Goal: Task Accomplishment & Management: Complete application form

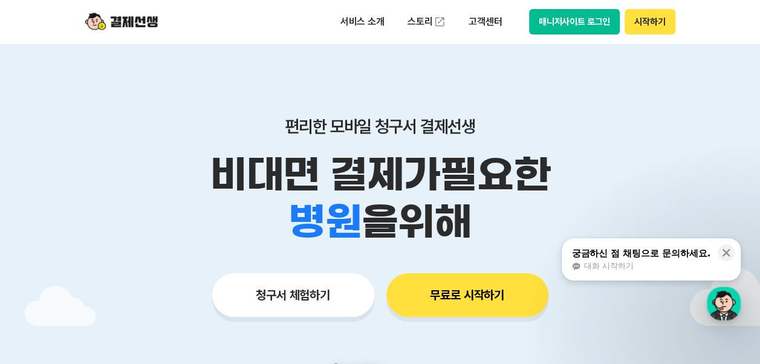
click at [313, 294] on button "청구서 체험하기" at bounding box center [293, 295] width 162 height 44
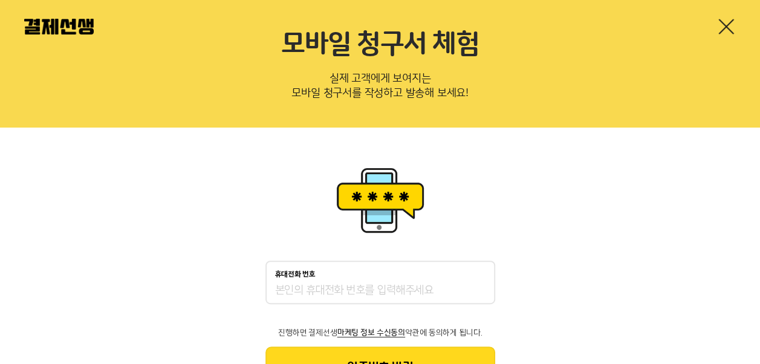
scroll to position [60, 0]
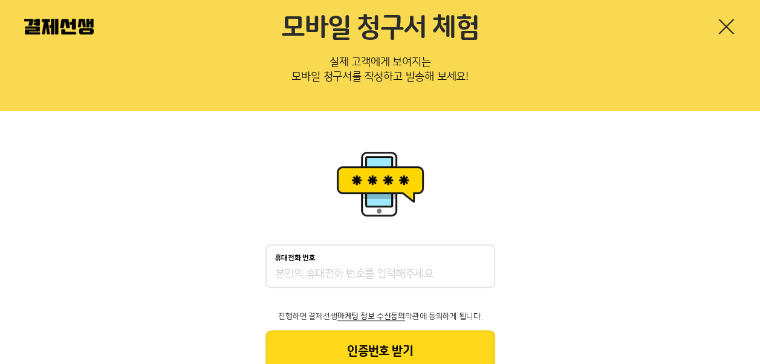
click at [285, 276] on input "휴대전화 번호" at bounding box center [380, 274] width 210 height 15
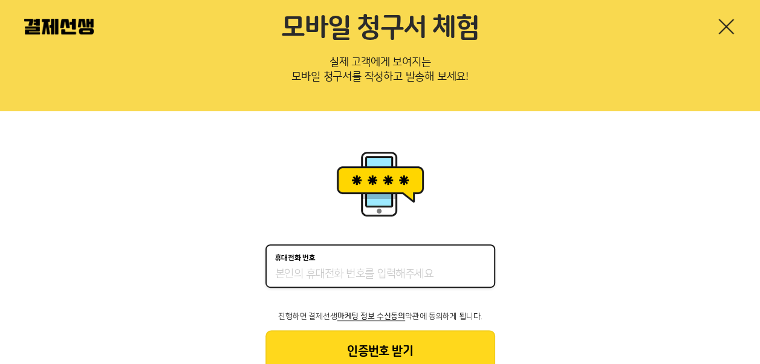
click at [301, 281] on input "휴대전화 번호" at bounding box center [380, 274] width 210 height 15
type input "01027137731"
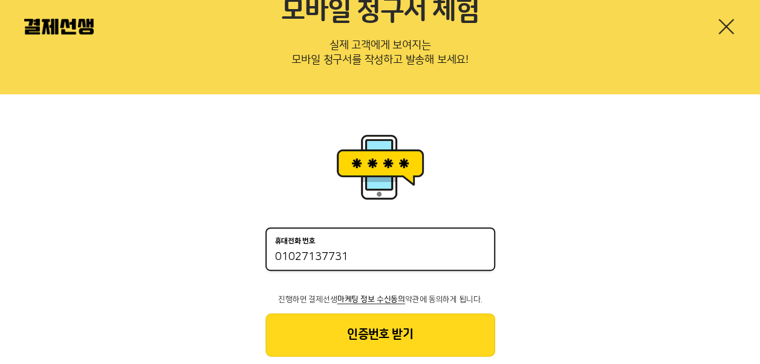
scroll to position [106, 0]
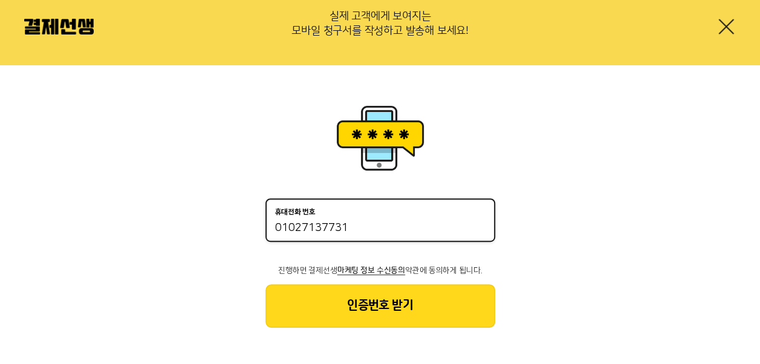
click at [386, 299] on button "인증번호 받기" at bounding box center [380, 306] width 230 height 44
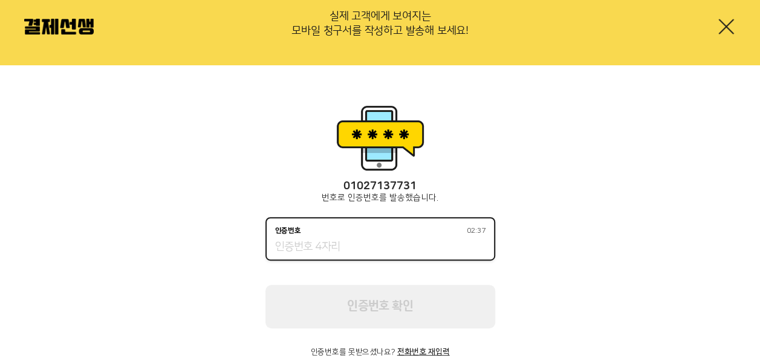
click at [324, 245] on input "인증번호 02:37" at bounding box center [380, 247] width 210 height 15
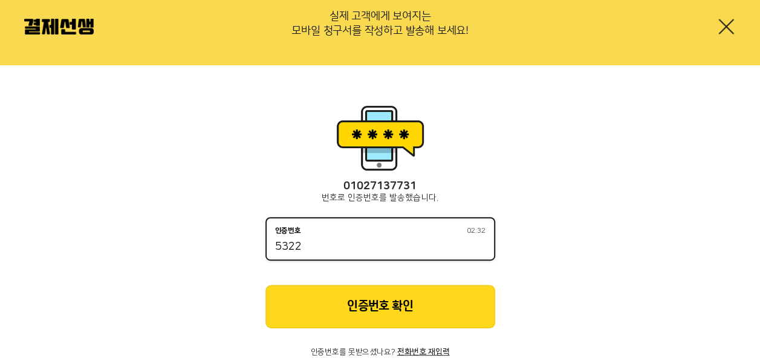
type input "5322"
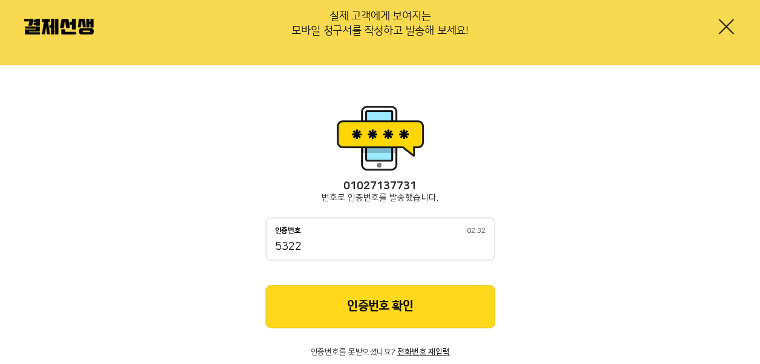
click at [377, 307] on button "인증번호 확인" at bounding box center [380, 307] width 230 height 44
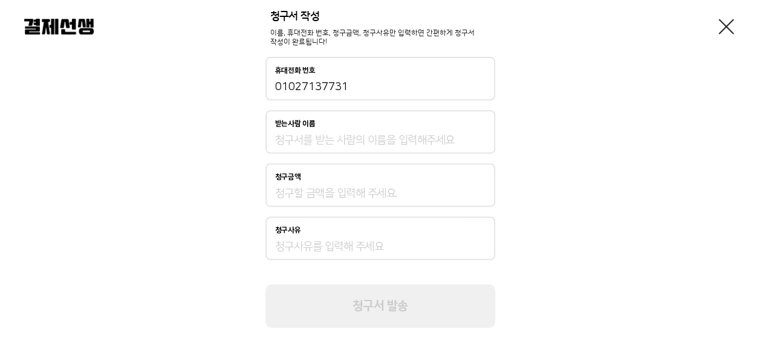
scroll to position [77, 0]
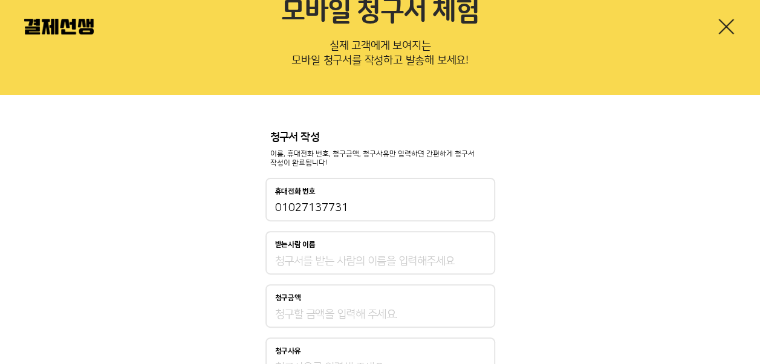
click at [326, 263] on input "받는사람 이름" at bounding box center [380, 261] width 210 height 15
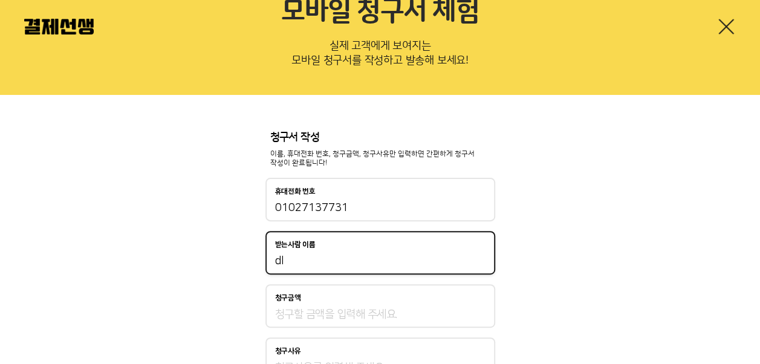
type input "d"
type input "이도경"
click at [310, 315] on input "청구금액" at bounding box center [380, 314] width 210 height 15
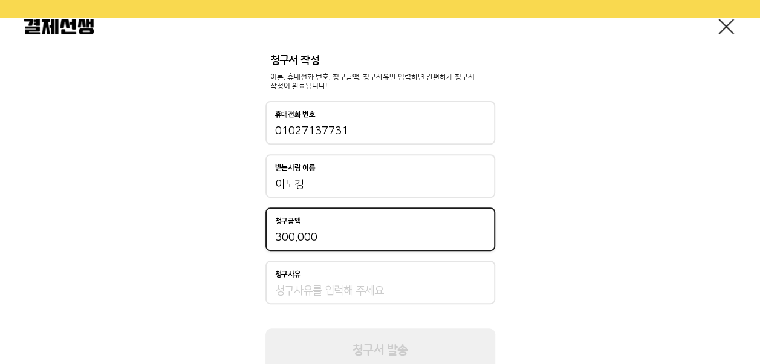
scroll to position [198, 0]
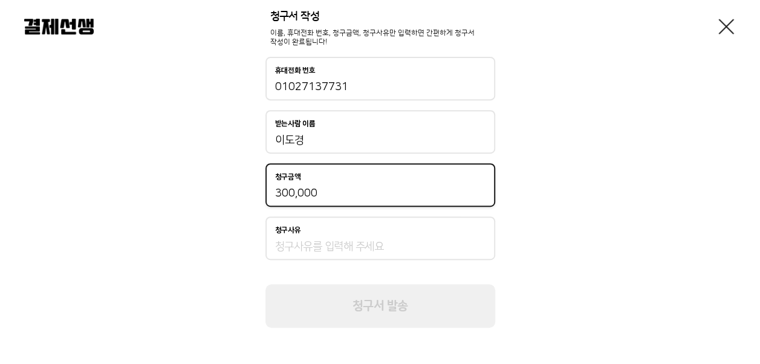
type input "300,000"
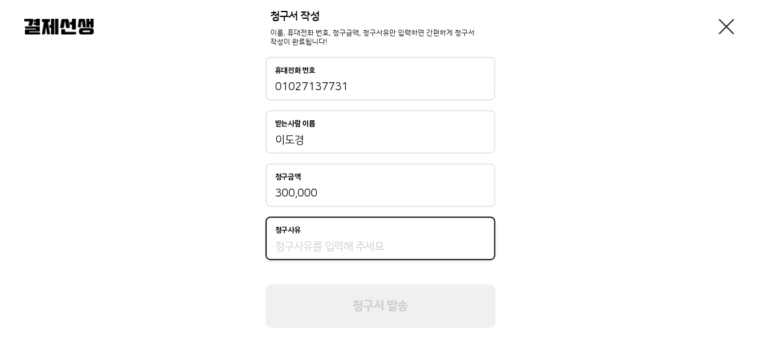
click at [301, 249] on input "청구사유" at bounding box center [380, 246] width 210 height 15
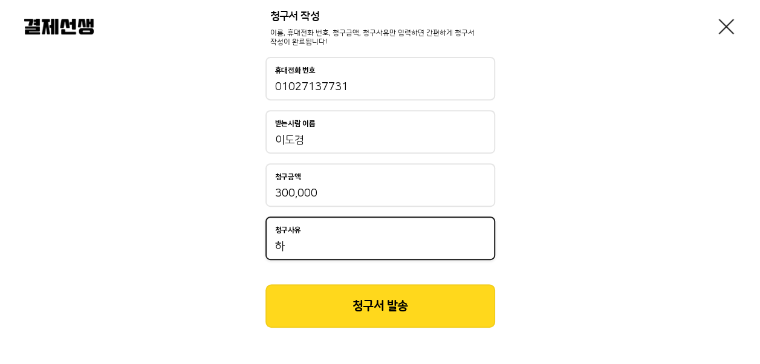
type input "ㅎ"
type input "8월 교육비"
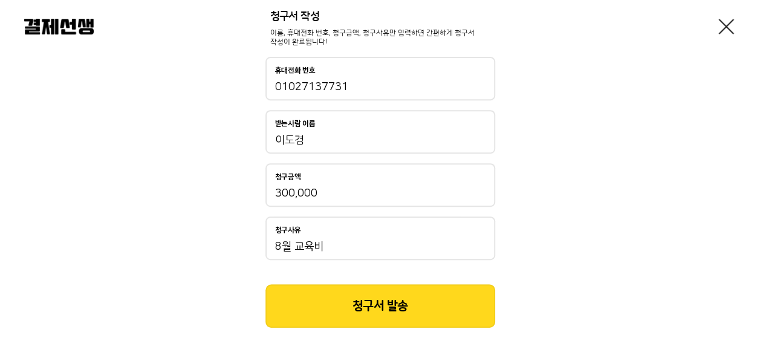
click at [391, 307] on button "청구서 발송" at bounding box center [380, 306] width 230 height 44
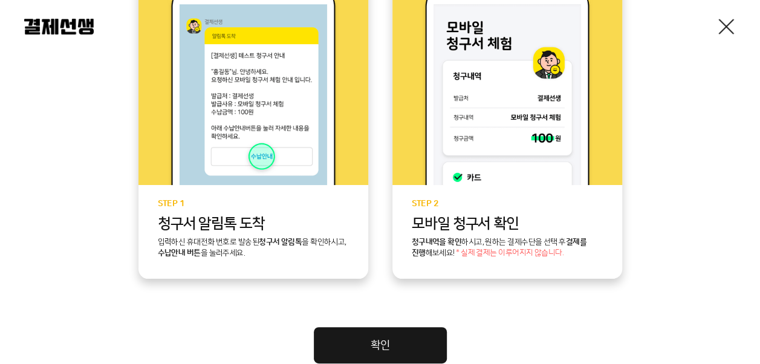
scroll to position [418, 0]
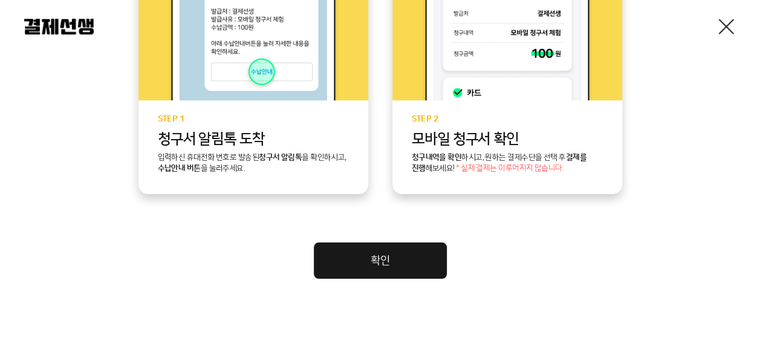
click at [400, 267] on link "확인" at bounding box center [380, 260] width 133 height 36
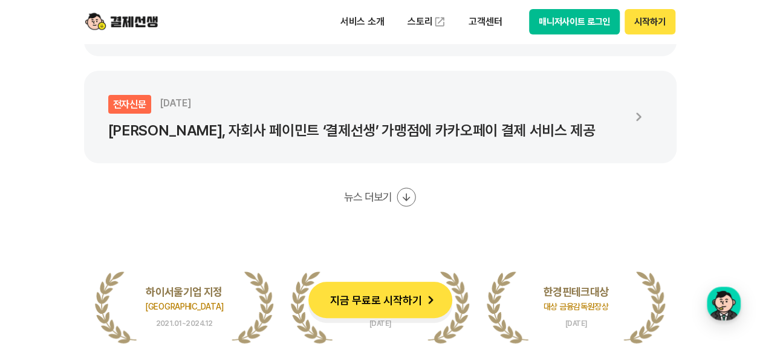
scroll to position [2298, 0]
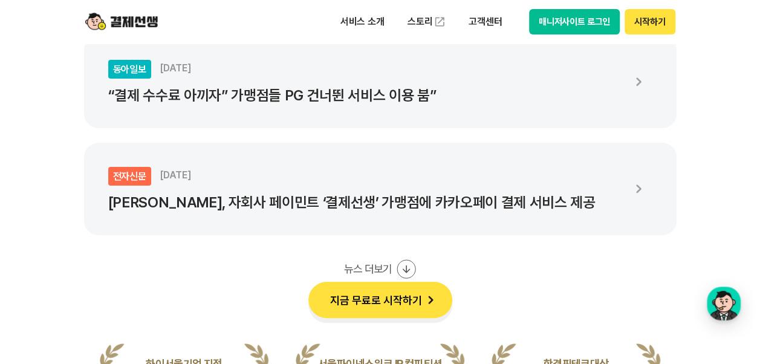
click at [386, 204] on p "[PERSON_NAME], 자회사 페이민트 ‘결제선생’ 가맹점에 카카오페이 결제 서비스 제공" at bounding box center [365, 202] width 514 height 17
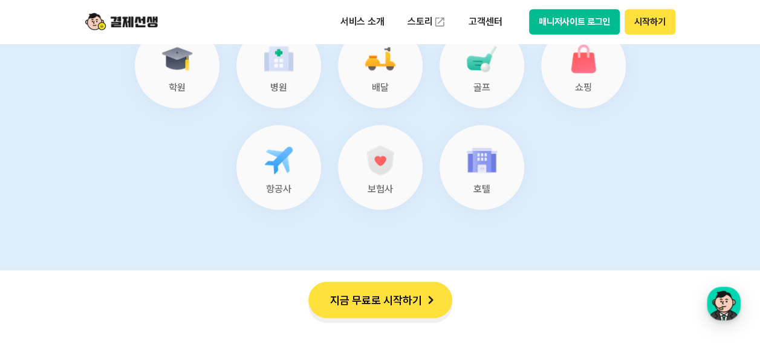
scroll to position [5079, 0]
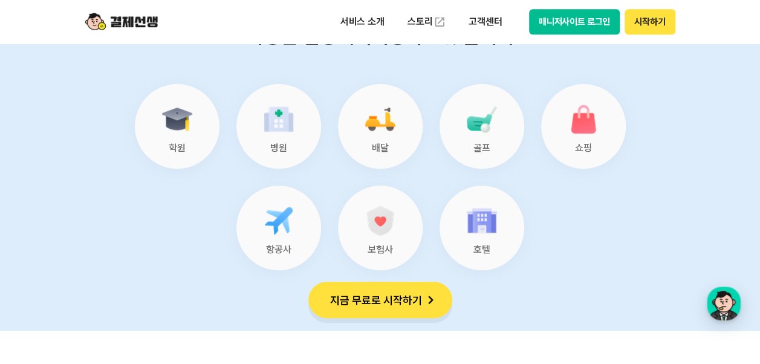
click at [163, 138] on img at bounding box center [177, 119] width 39 height 39
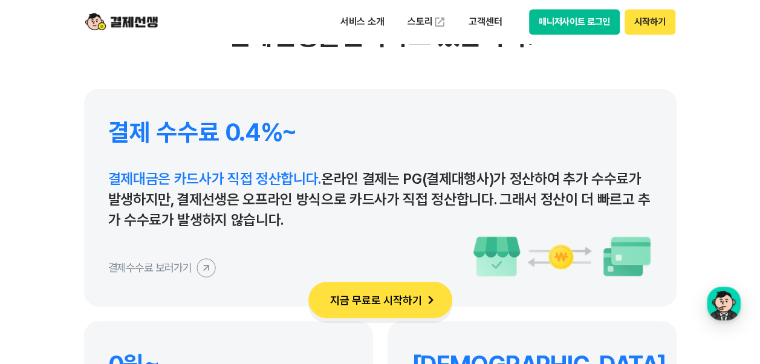
scroll to position [5744, 0]
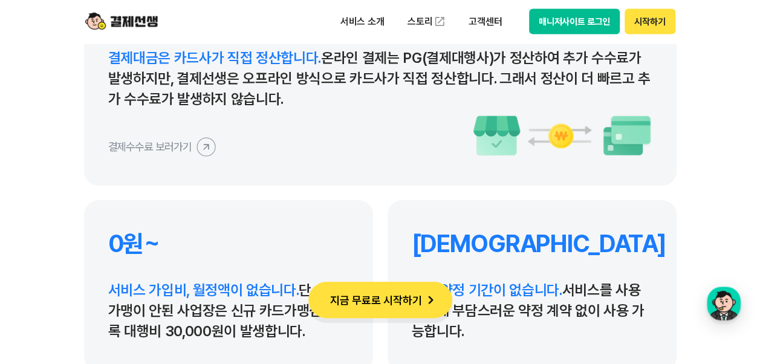
click at [204, 148] on icon at bounding box center [205, 146] width 27 height 27
